Goal: Navigation & Orientation: Understand site structure

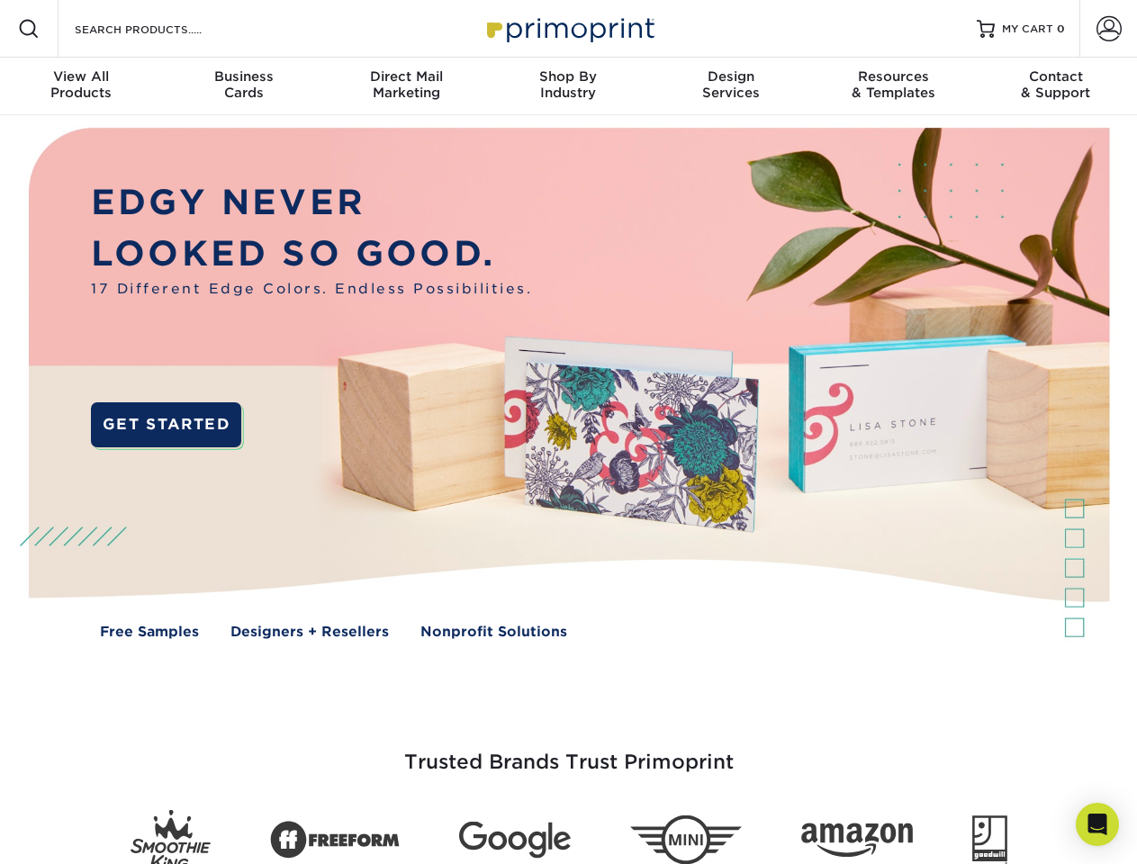
click at [568, 432] on img at bounding box center [567, 396] width 1125 height 563
click at [29, 29] on span at bounding box center [29, 29] width 22 height 22
click at [1108, 29] on span at bounding box center [1109, 28] width 25 height 25
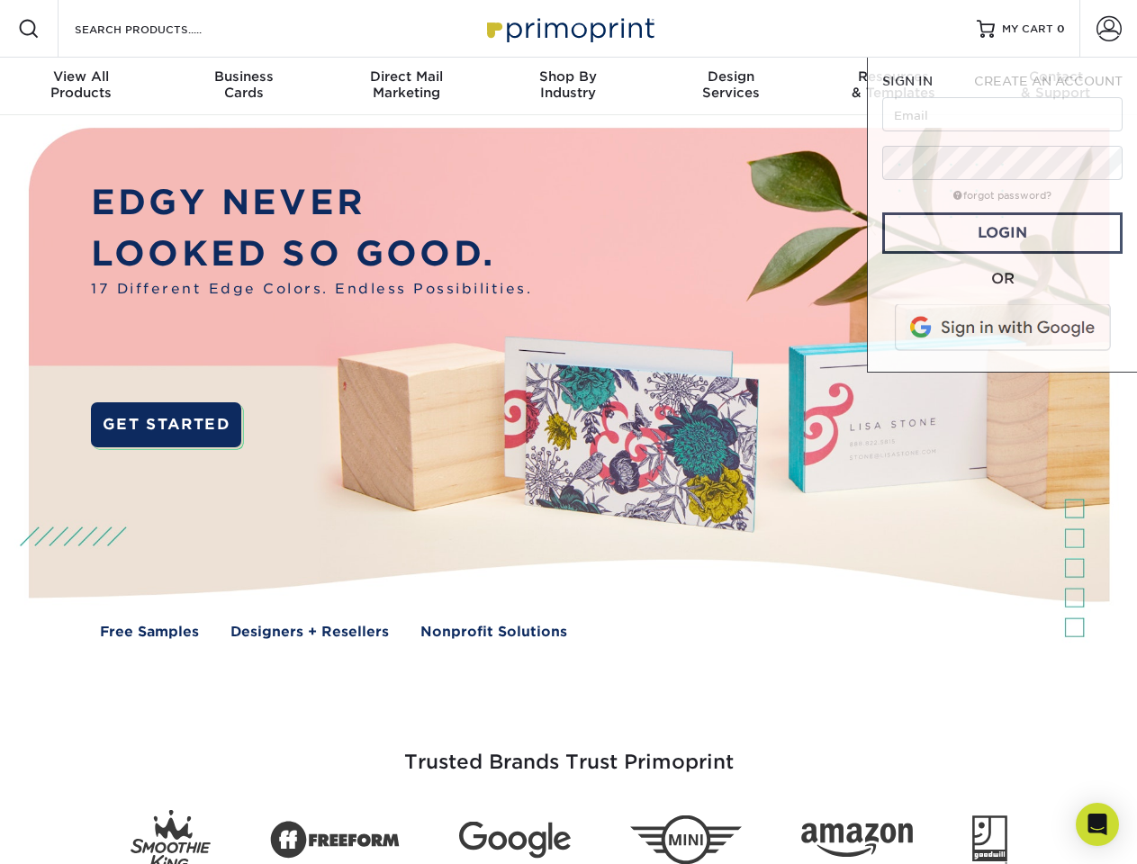
click at [81, 86] on div "View All Products" at bounding box center [81, 84] width 162 height 32
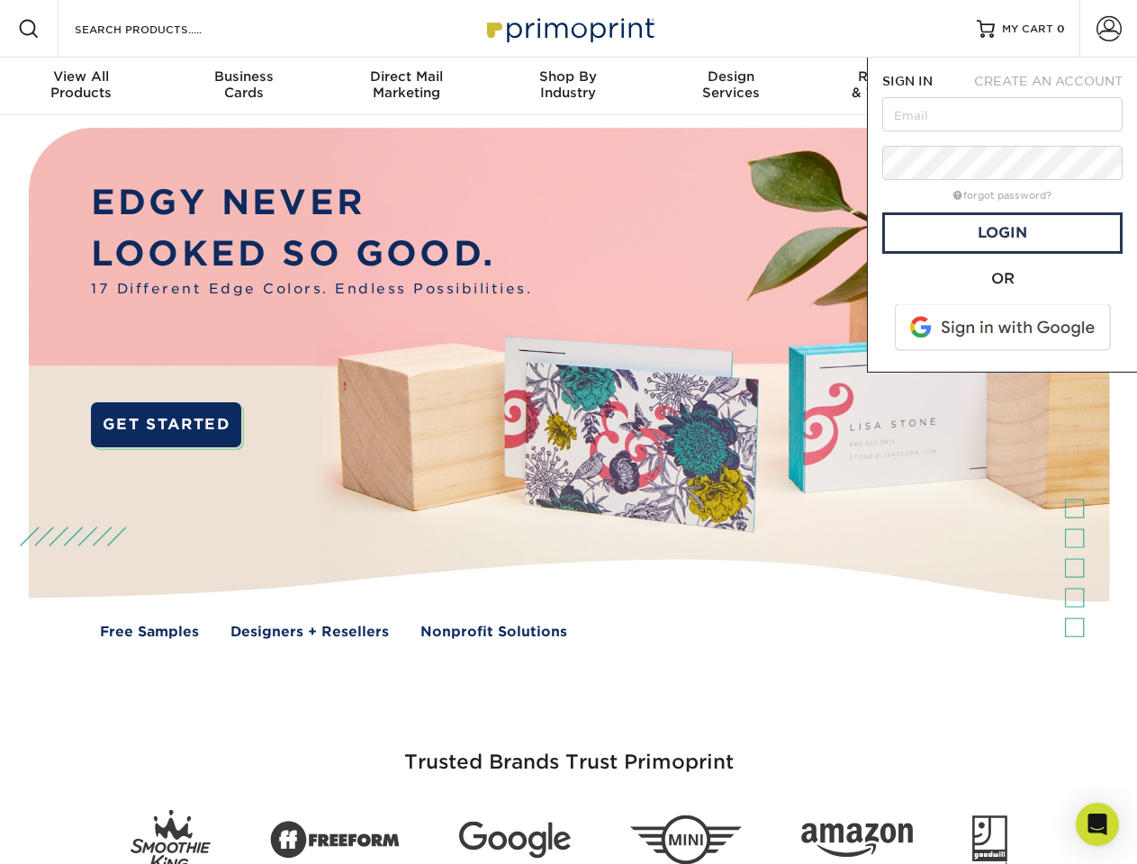
click at [243, 86] on div "Business Cards" at bounding box center [243, 84] width 162 height 32
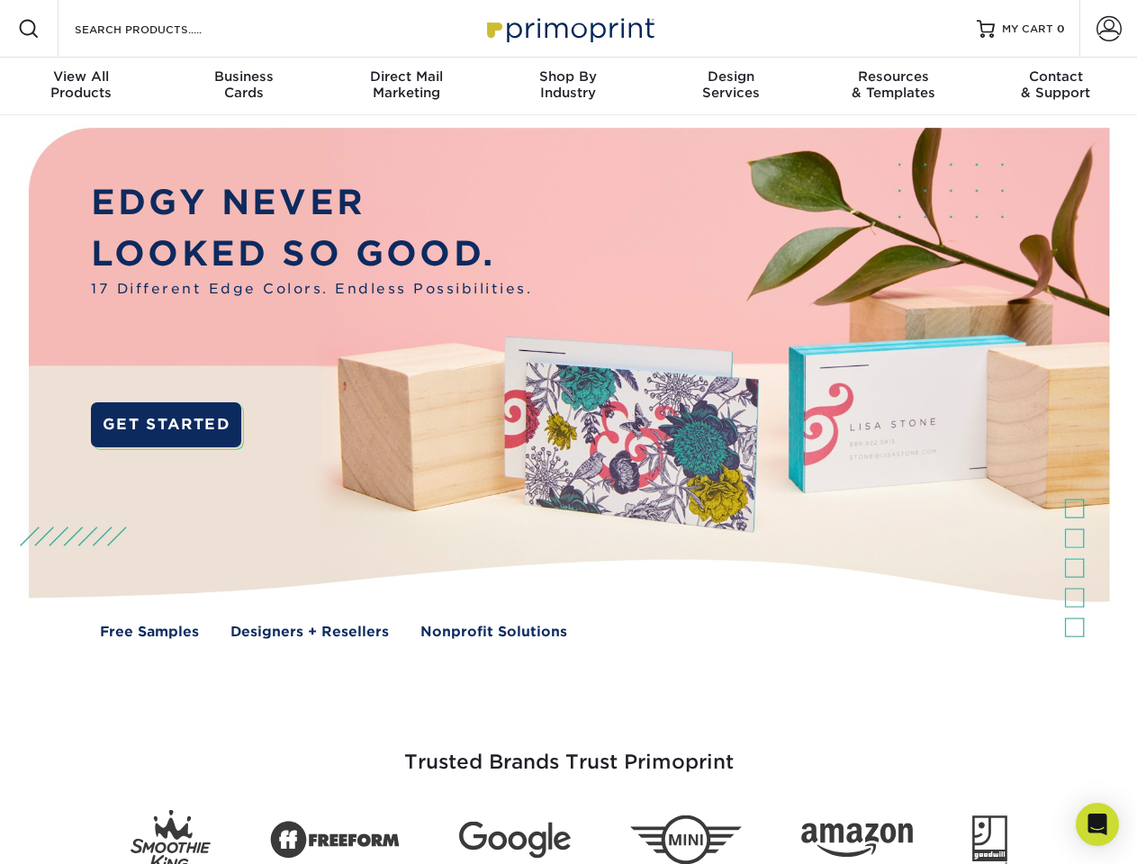
click at [406, 86] on div "Direct Mail Marketing" at bounding box center [406, 84] width 162 height 32
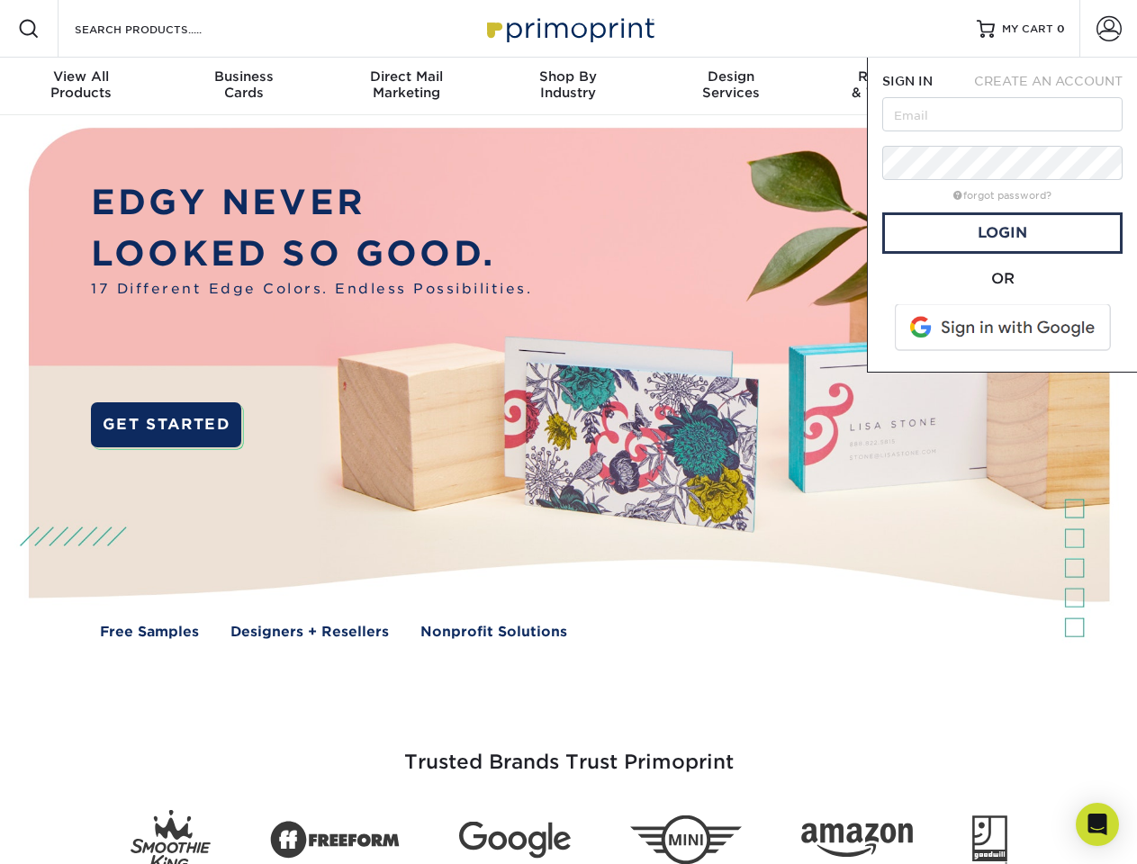
click at [568, 86] on div "Shop By Industry" at bounding box center [568, 84] width 162 height 32
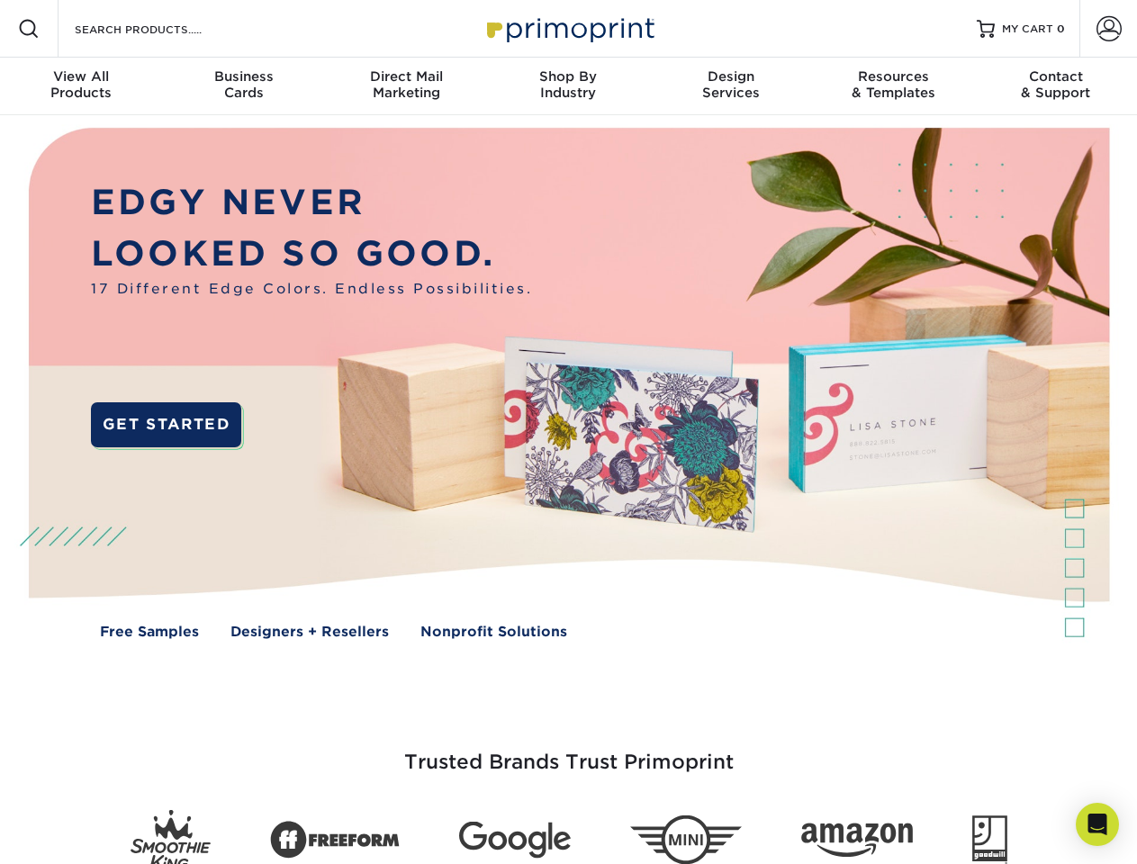
click at [731, 86] on div "Design Services" at bounding box center [731, 84] width 162 height 32
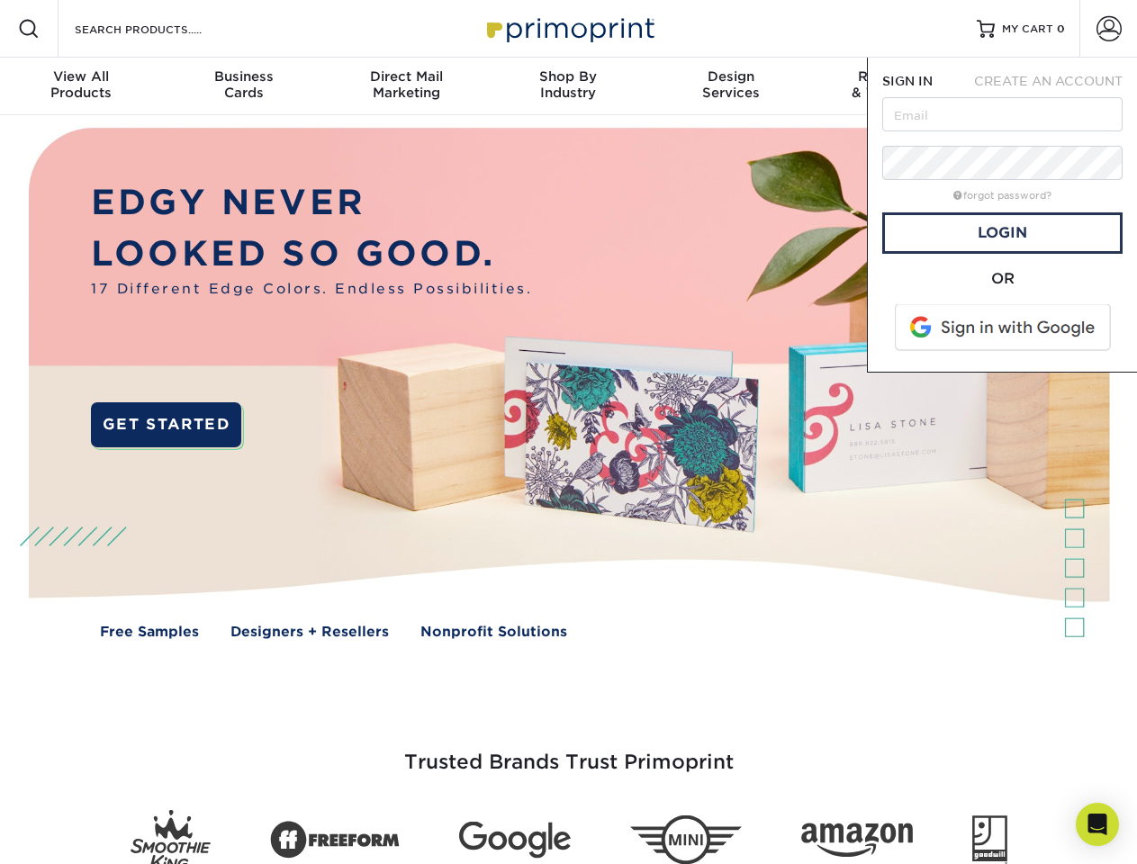
click at [893, 86] on span "SIGN IN" at bounding box center [907, 81] width 50 height 14
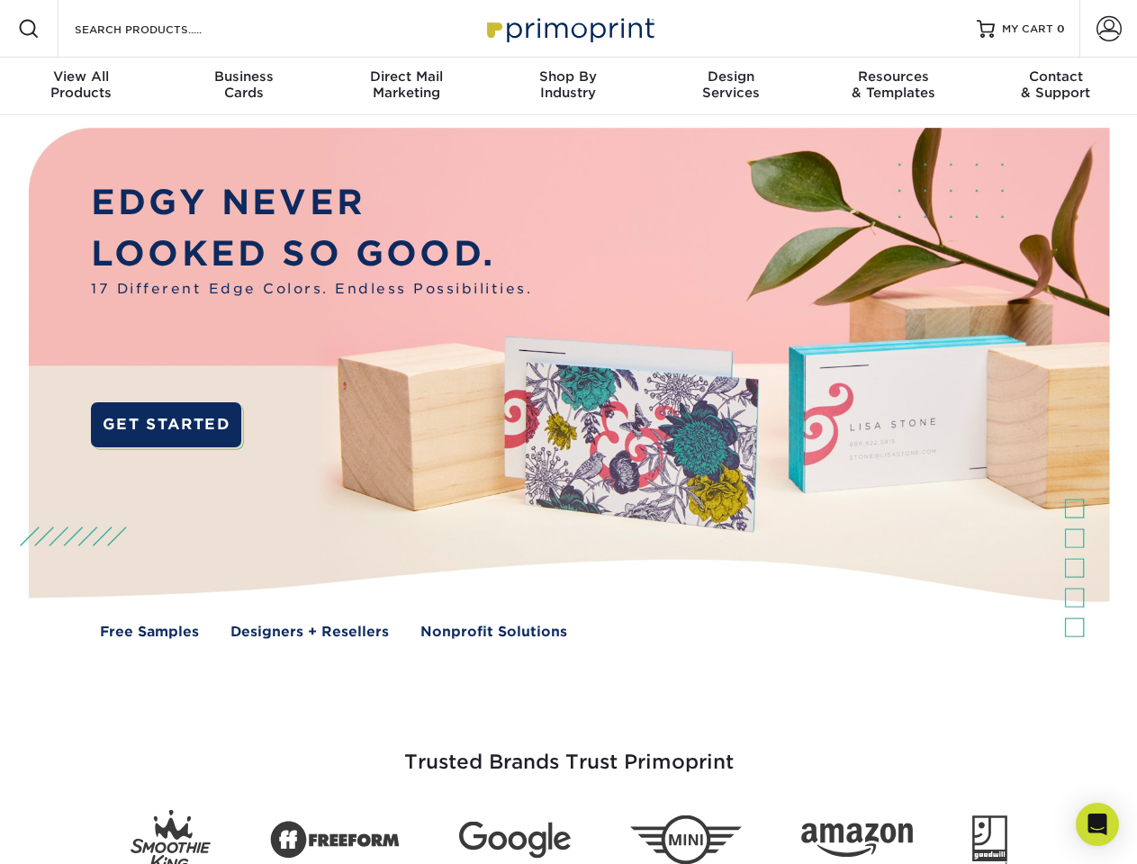
click at [1056, 86] on div "Contact & Support" at bounding box center [1056, 84] width 162 height 32
